Goal: Transaction & Acquisition: Purchase product/service

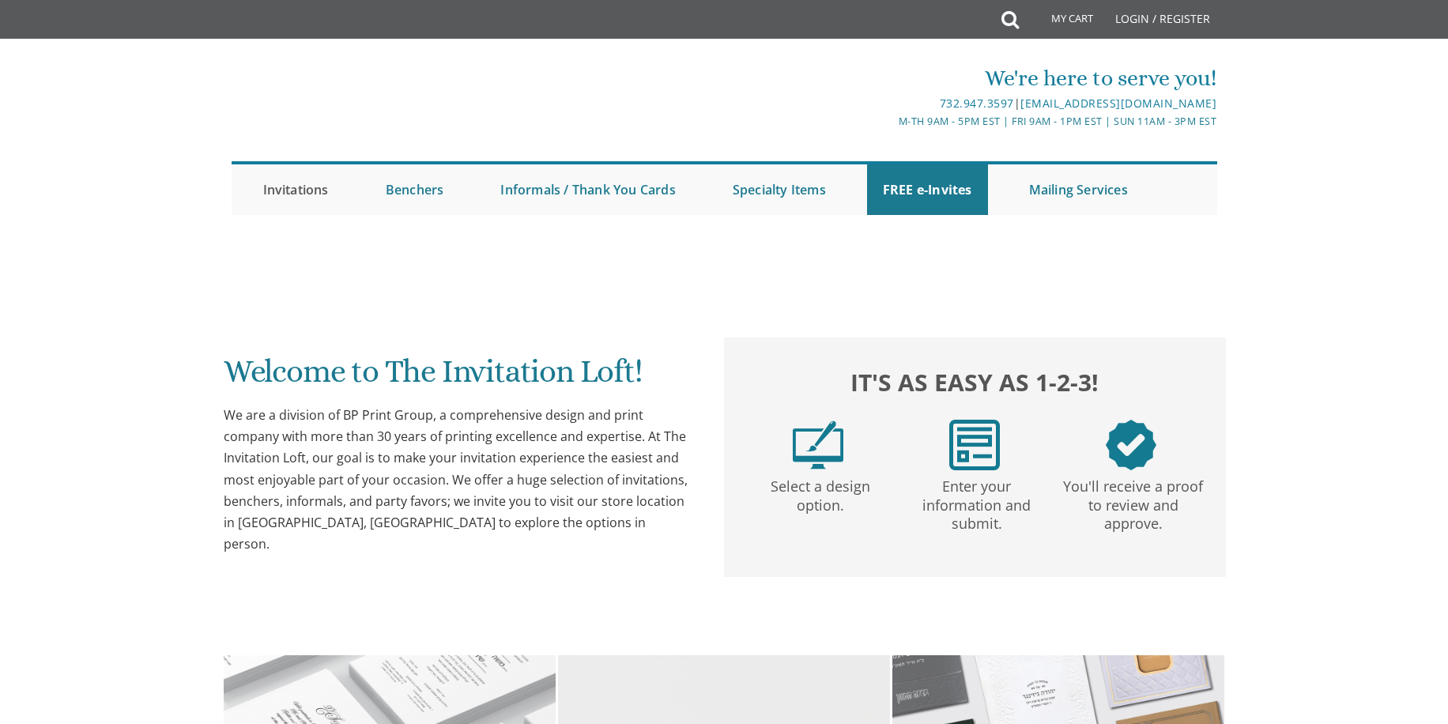
click at [288, 191] on link "Invitations" at bounding box center [295, 189] width 97 height 51
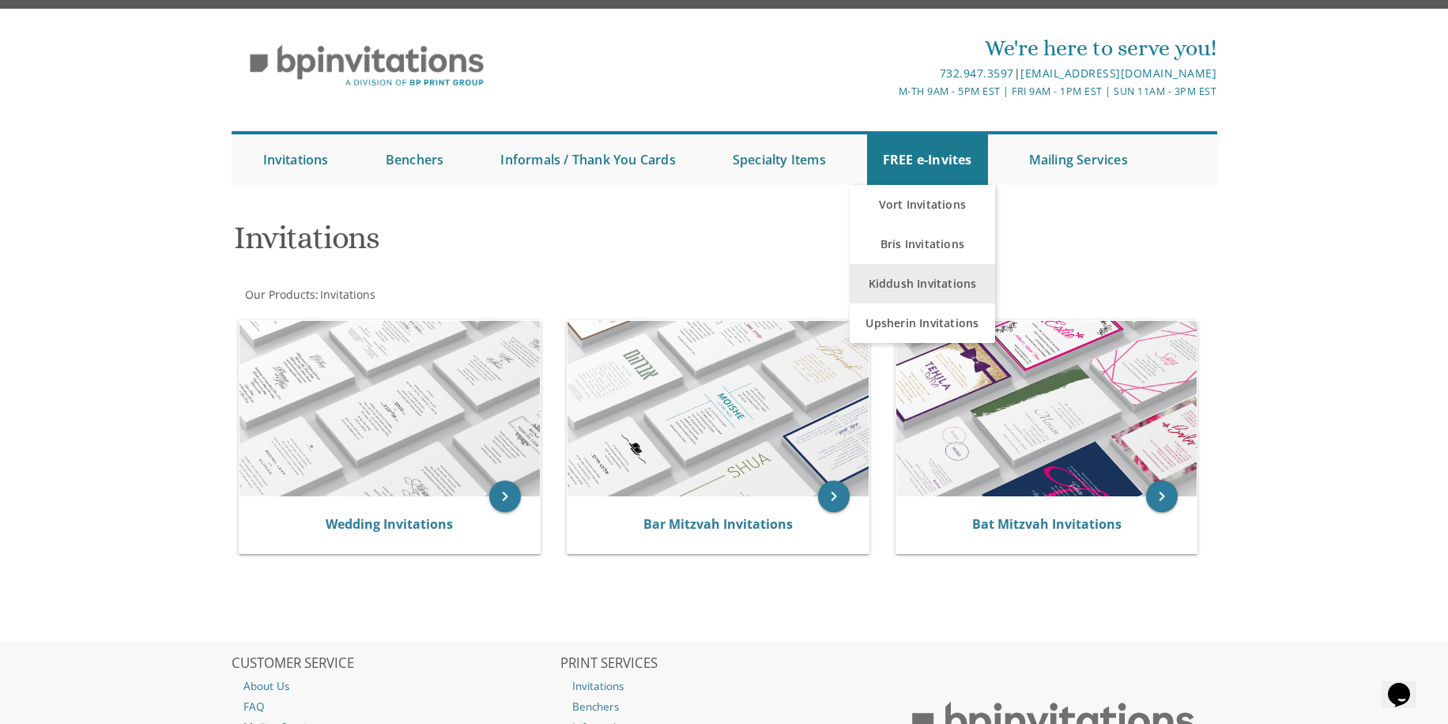
scroll to position [26, 0]
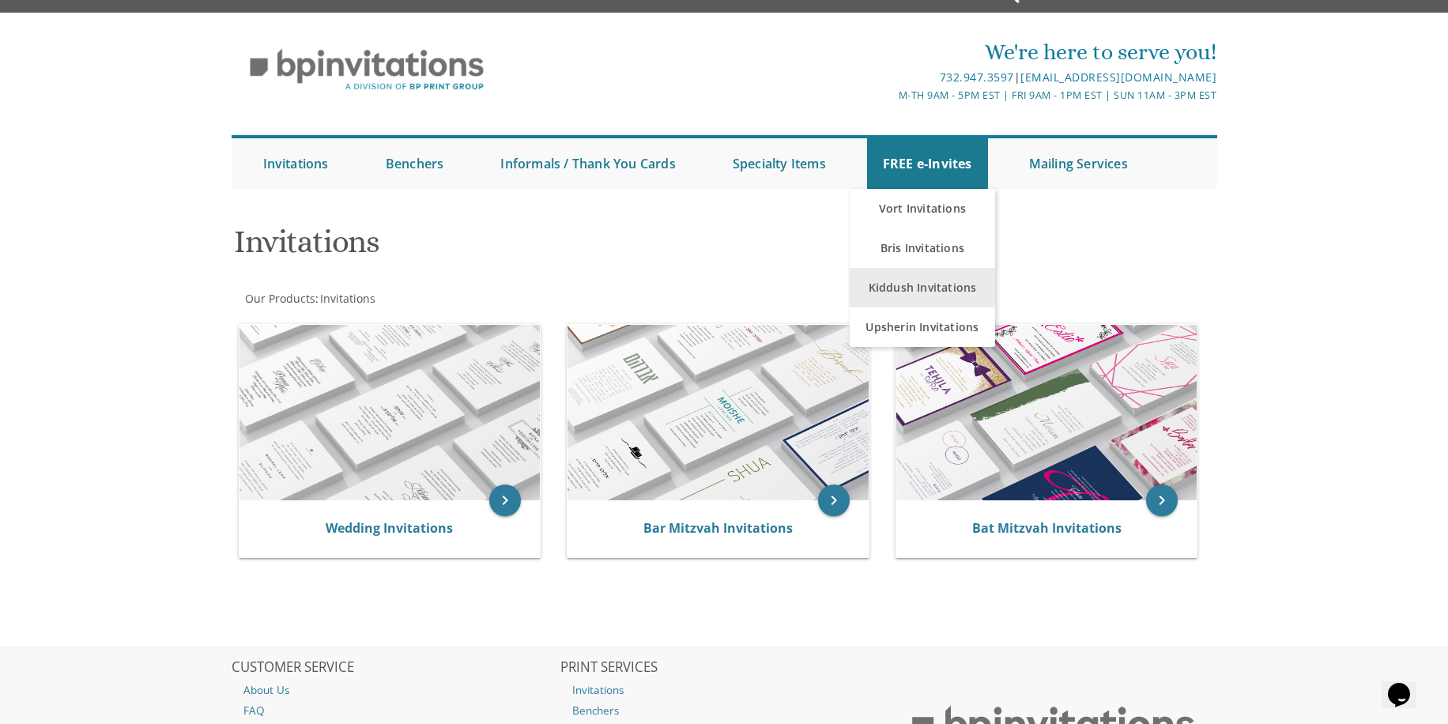
click at [936, 286] on link "Kiddush Invitations" at bounding box center [923, 288] width 146 height 40
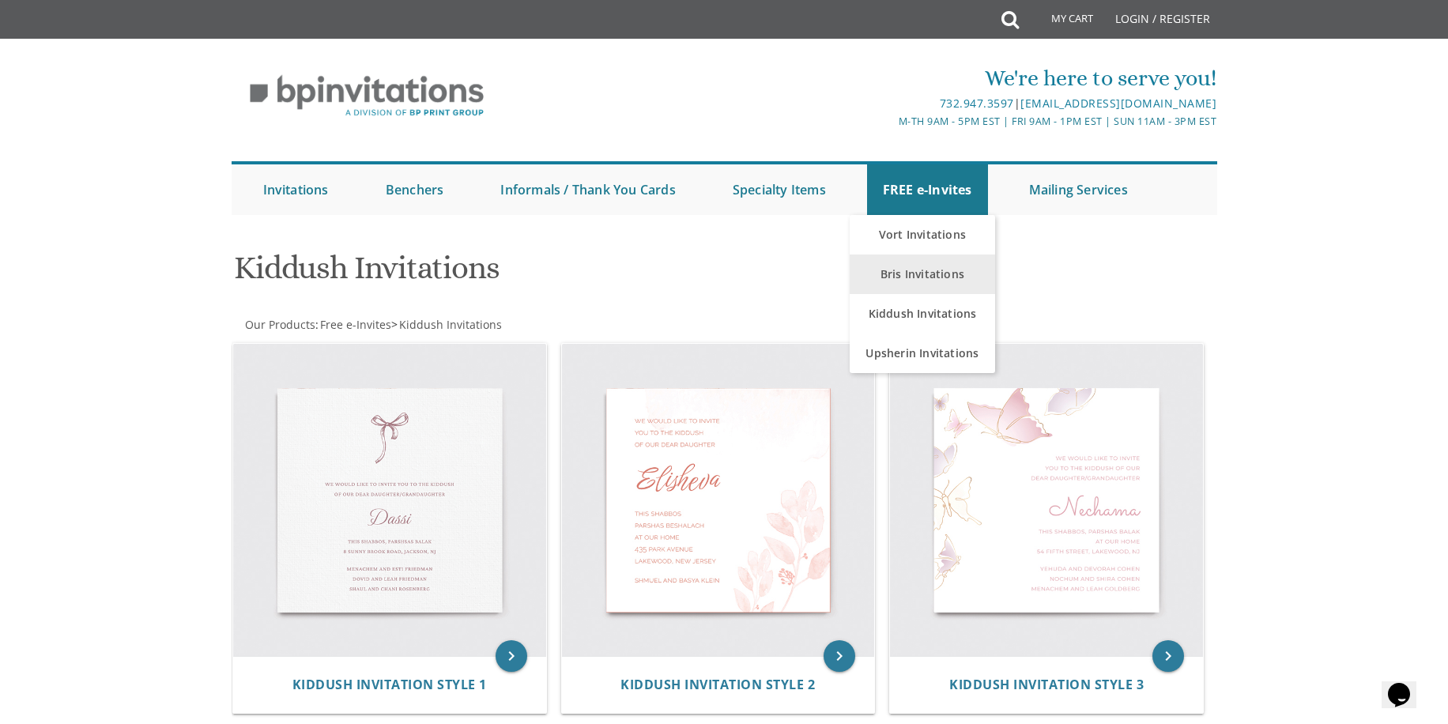
click at [920, 261] on link "Bris Invitations" at bounding box center [923, 274] width 146 height 40
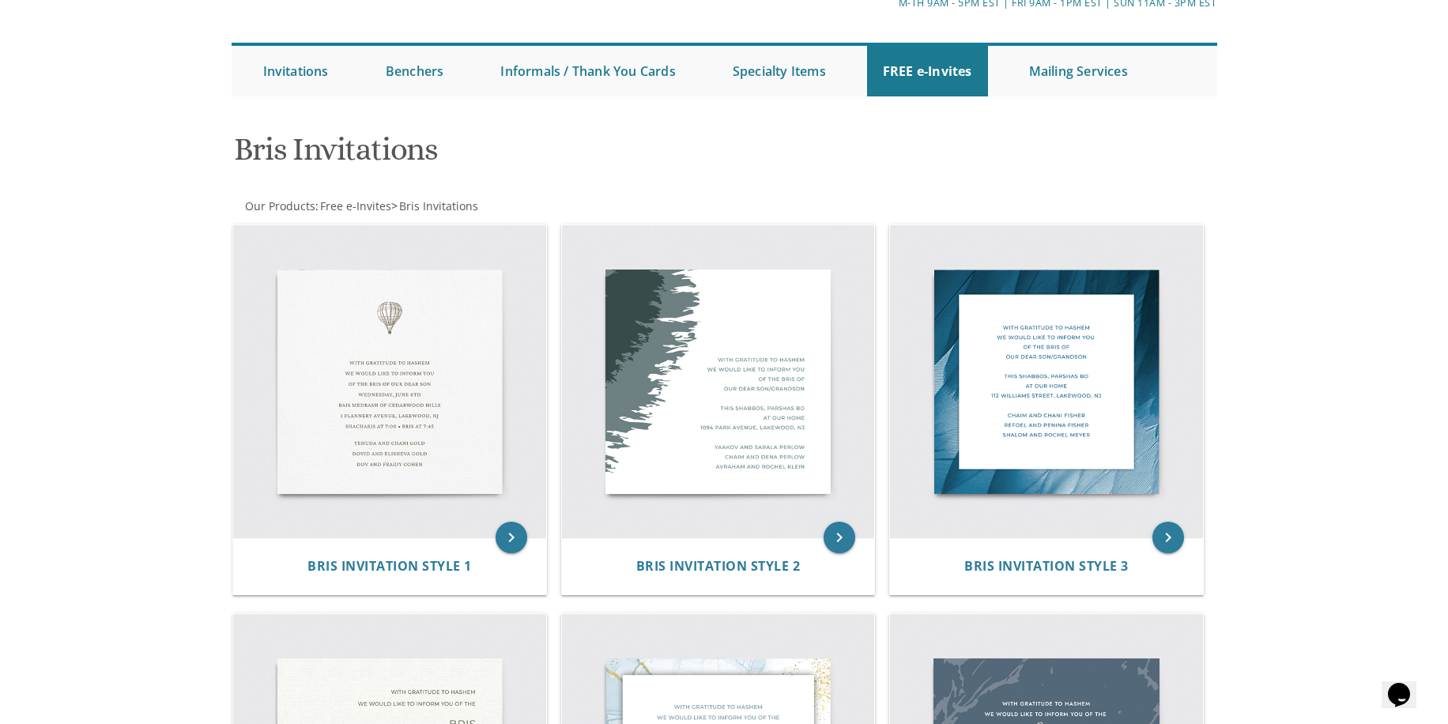
scroll to position [122, 0]
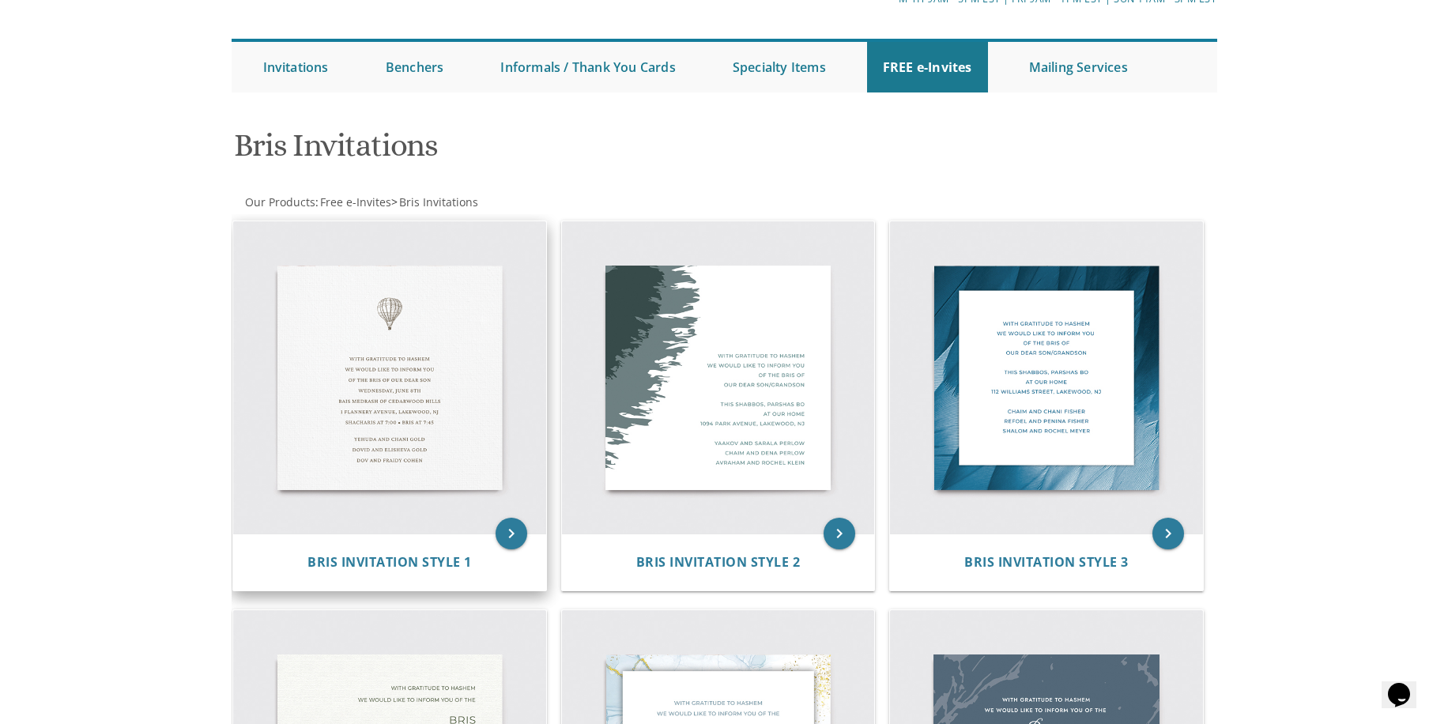
click at [345, 444] on img at bounding box center [389, 377] width 313 height 313
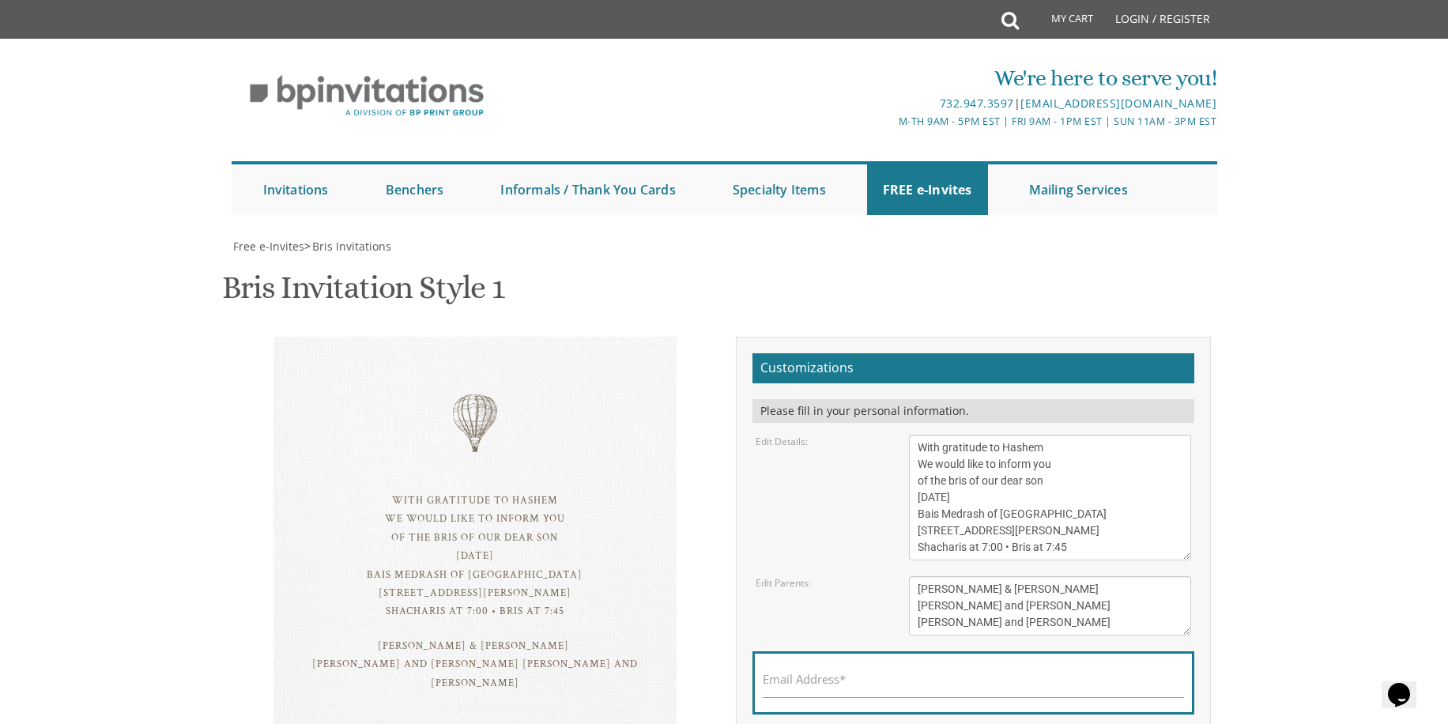
scroll to position [128, 0]
drag, startPoint x: 1063, startPoint y: 499, endPoint x: 893, endPoint y: 439, distance: 180.2
click at [893, 439] on form "Customizations Please fill in your personal information. Edit Details: Edit Par…" at bounding box center [973, 564] width 442 height 422
type textarea "Meir and [PERSON_NAME]"
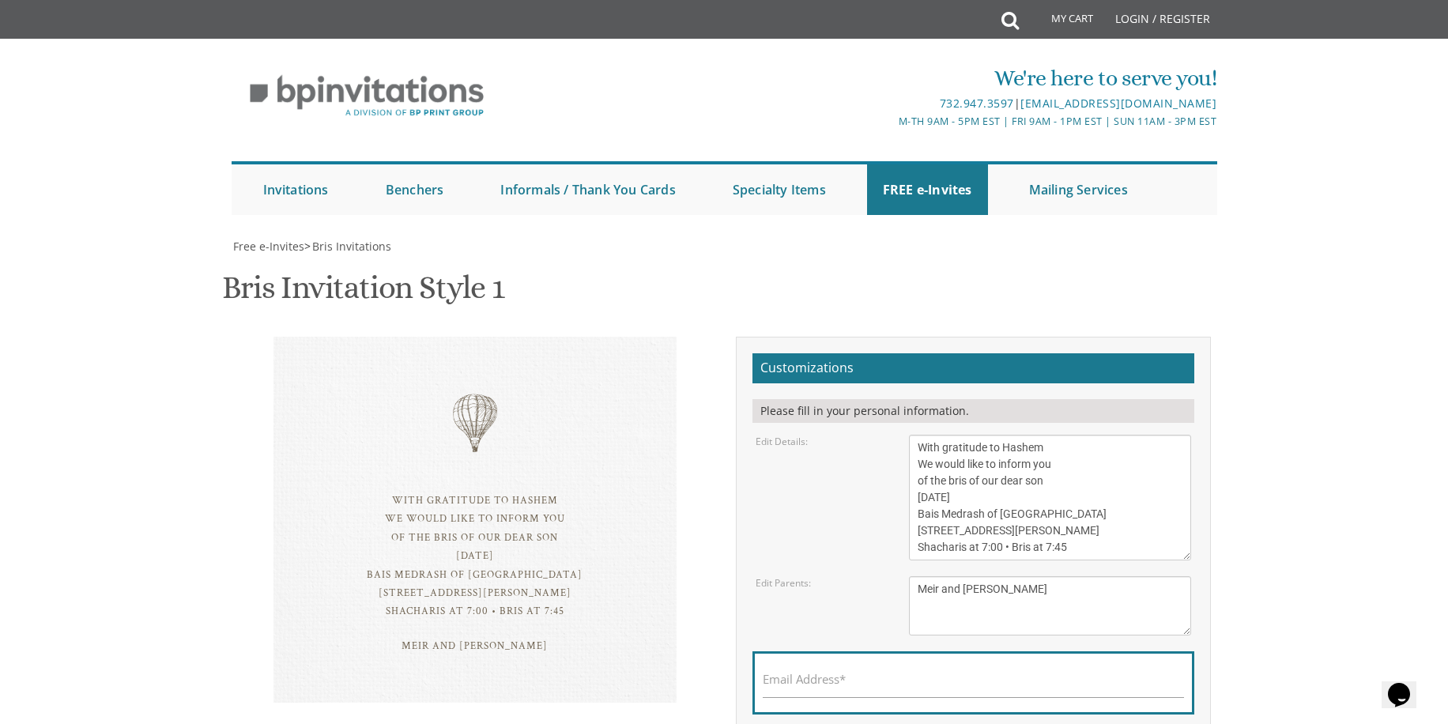
drag, startPoint x: 898, startPoint y: 392, endPoint x: 933, endPoint y: 387, distance: 35.9
click at [898, 435] on div "With gratitude to Hashem We would like to inform you of the bris of our dear so…" at bounding box center [1050, 498] width 307 height 126
click at [1008, 435] on textarea "With gratitude to Hashem We would like to inform you of the bris of our dear so…" at bounding box center [1050, 498] width 283 height 126
click at [1004, 435] on textarea "With gratitude to Hashem We would like to inform you of the bris of our dear so…" at bounding box center [1050, 498] width 283 height 126
click at [1025, 435] on textarea "With gratitude to Hashem We would like to inform you of the bris of our dear so…" at bounding box center [1050, 498] width 283 height 126
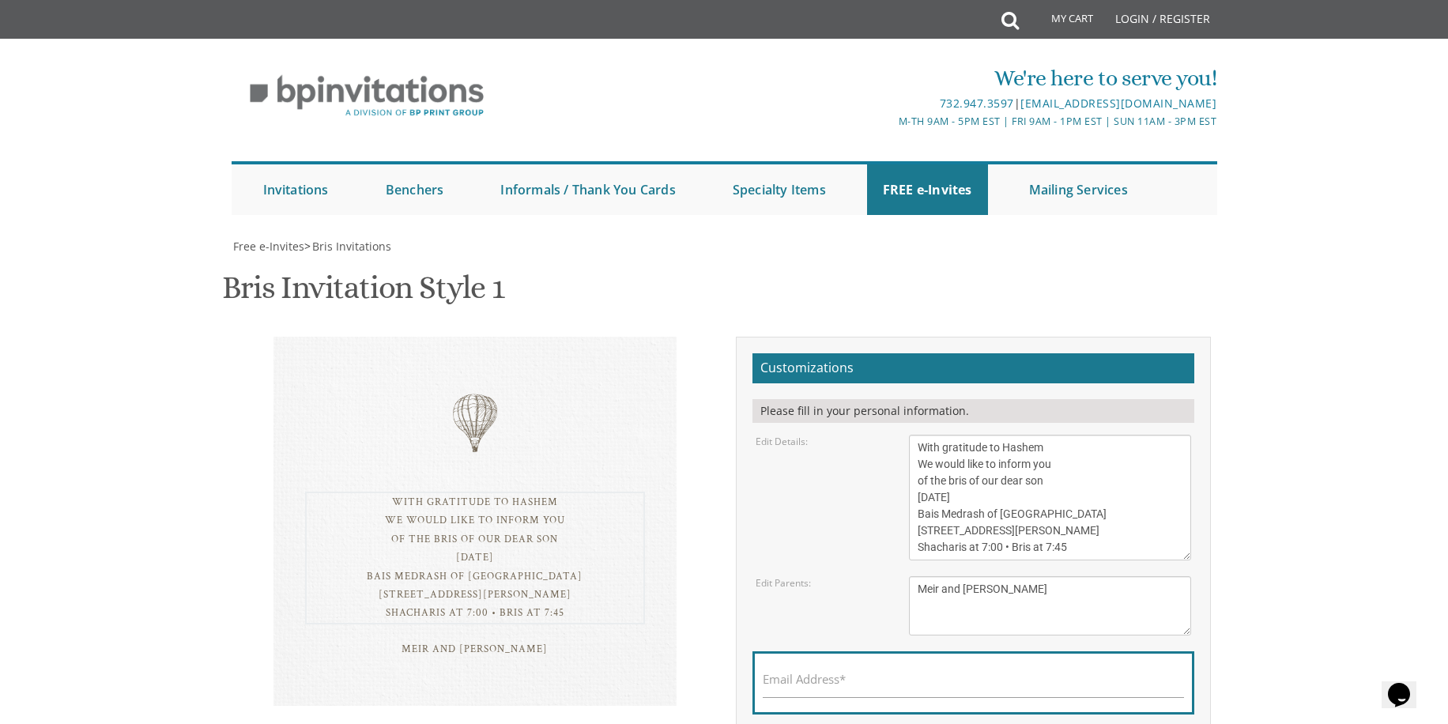
click at [1025, 435] on textarea "With gratitude to Hashem We would like to inform you of the bris of our dear so…" at bounding box center [1050, 498] width 283 height 126
click at [922, 435] on textarea "With gratitude to Hashem We would like to inform you of the bris of our dear so…" at bounding box center [1050, 498] width 283 height 126
click at [959, 435] on textarea "With gratitude to Hashem We would like to inform you of the bris of our dear so…" at bounding box center [1050, 498] width 283 height 126
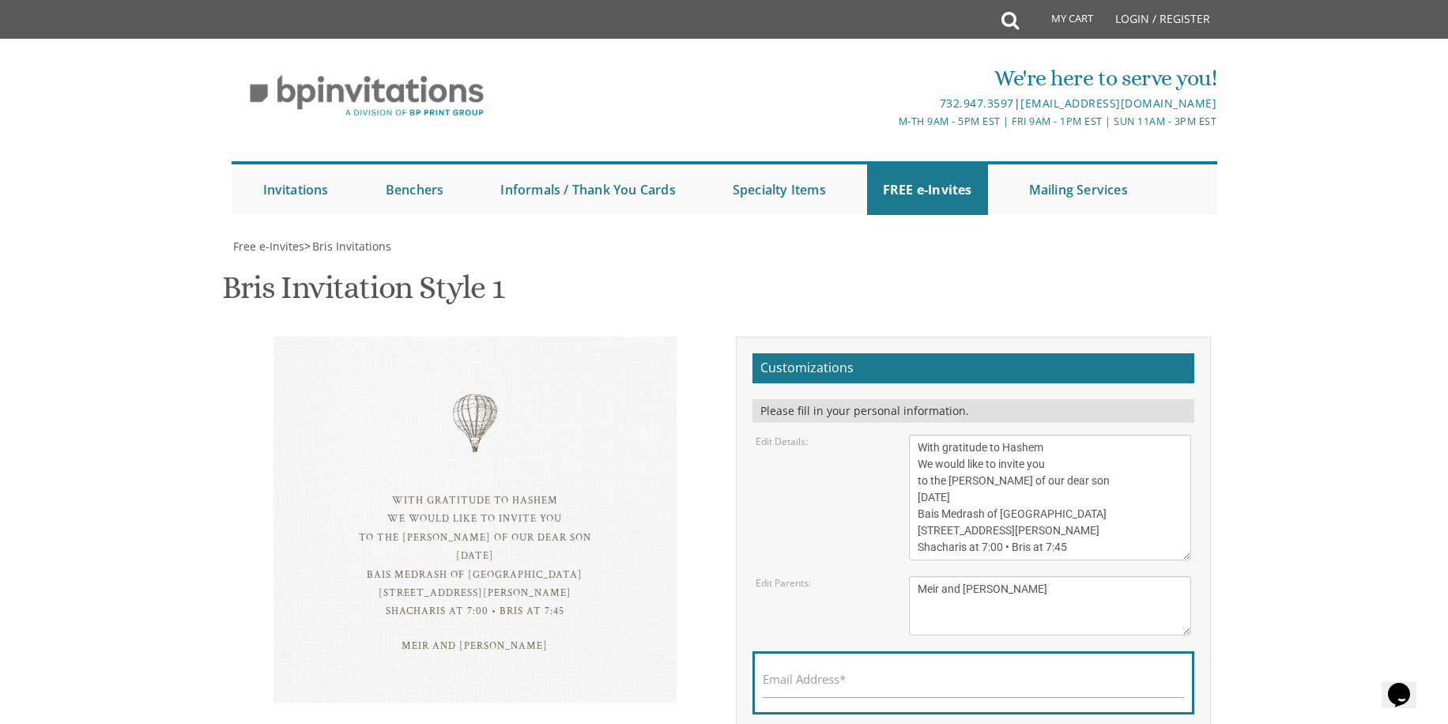
click at [812, 435] on div "Edit Details: With gratitude to Hashem We would like to inform you of the bris …" at bounding box center [974, 498] width 460 height 126
drag, startPoint x: 1068, startPoint y: 367, endPoint x: 1058, endPoint y: 366, distance: 9.5
click at [1068, 435] on textarea "With gratitude to Hashem We would like to inform you of the bris of our dear so…" at bounding box center [1050, 498] width 283 height 126
drag, startPoint x: 1031, startPoint y: 368, endPoint x: 894, endPoint y: 363, distance: 137.6
click at [894, 435] on div "Edit Details: With gratitude to Hashem We would like to inform you of the bris …" at bounding box center [974, 498] width 460 height 126
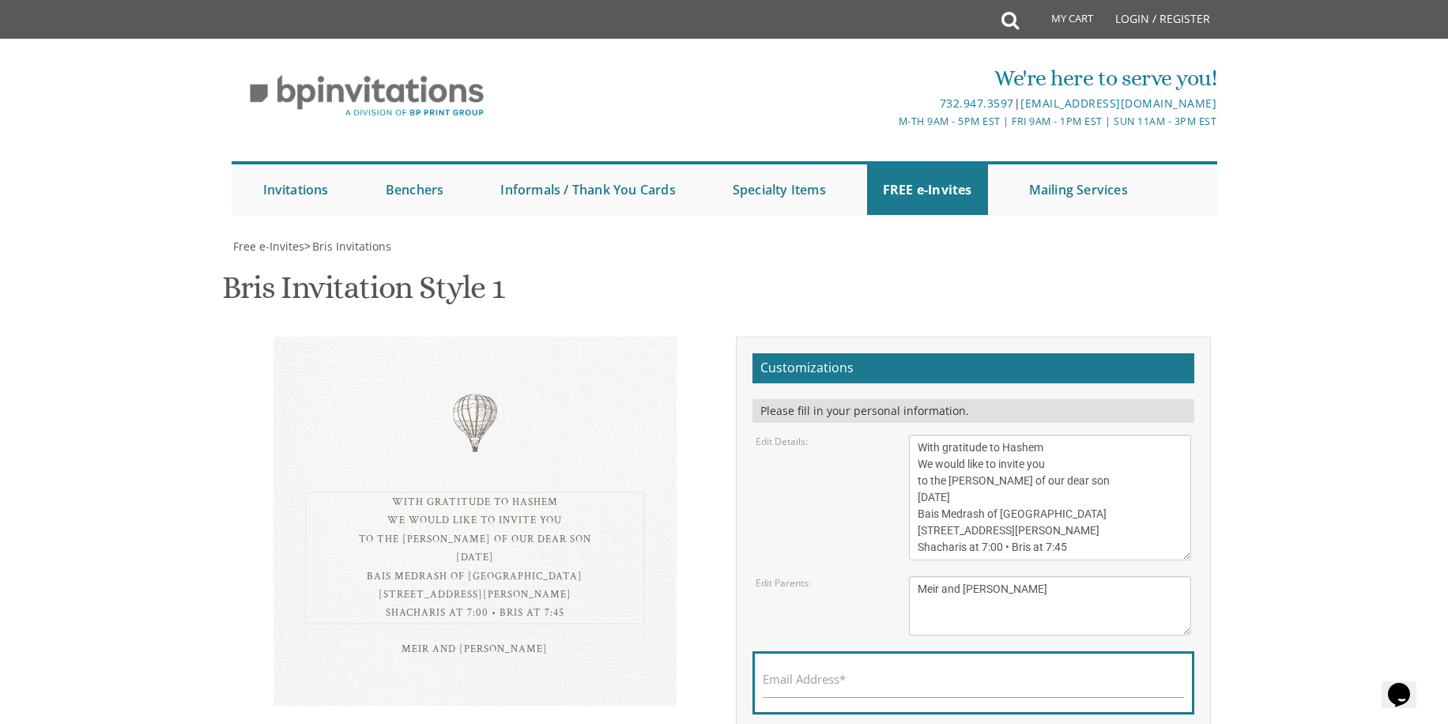
drag, startPoint x: 1084, startPoint y: 417, endPoint x: 861, endPoint y: 422, distance: 222.9
click at [864, 435] on div "Edit Details: With gratitude to Hashem We would like to inform you of the bris …" at bounding box center [974, 498] width 460 height 126
type textarea "With gratitude to Hashem We would like to invite you to the [PERSON_NAME] of ou…"
click at [715, 386] on div "With gratitude to Hashem We would like to invite you to the [PERSON_NAME] of ou…" at bounding box center [474, 531] width 499 height 389
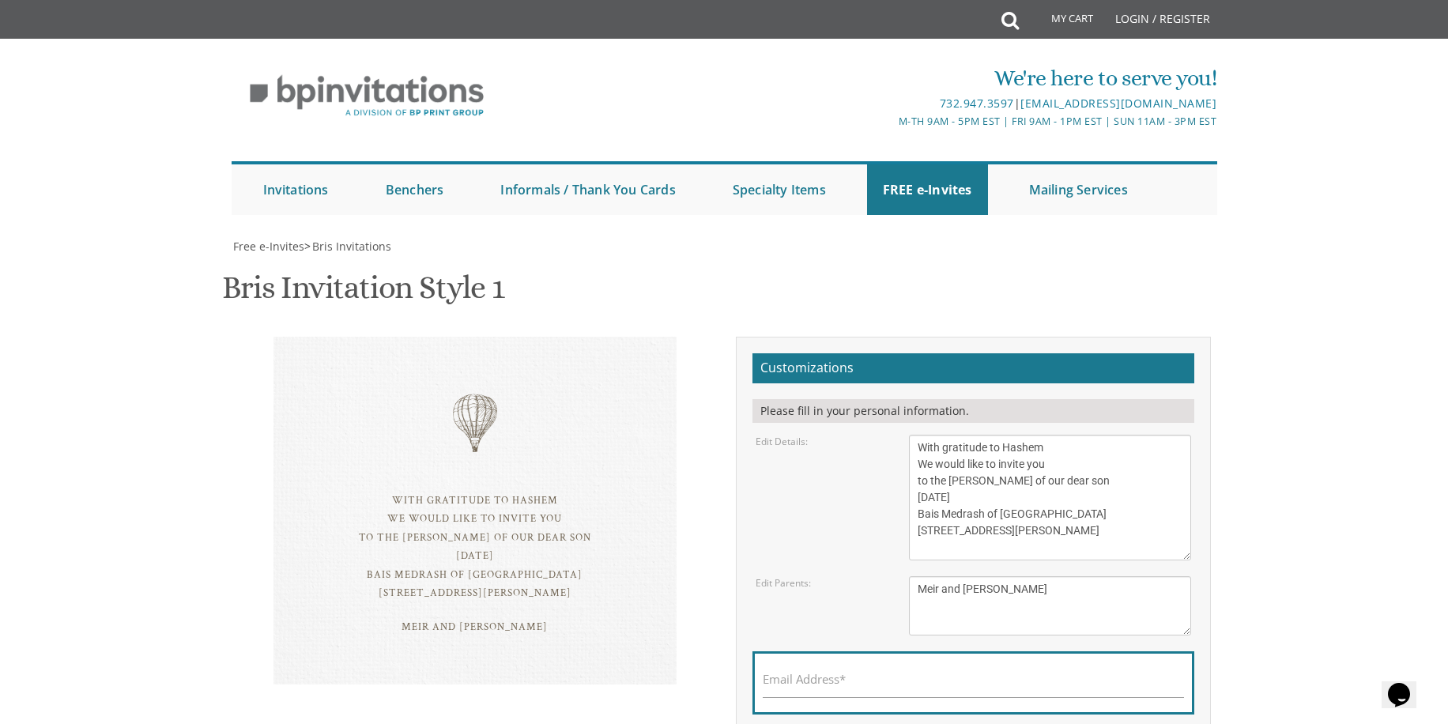
click at [865, 55] on div "We're here to serve you! 732.947.3597 | [EMAIL_ADDRESS][DOMAIN_NAME] M-Th 9am -…" at bounding box center [724, 96] width 988 height 83
